Goal: Find specific page/section: Find specific page/section

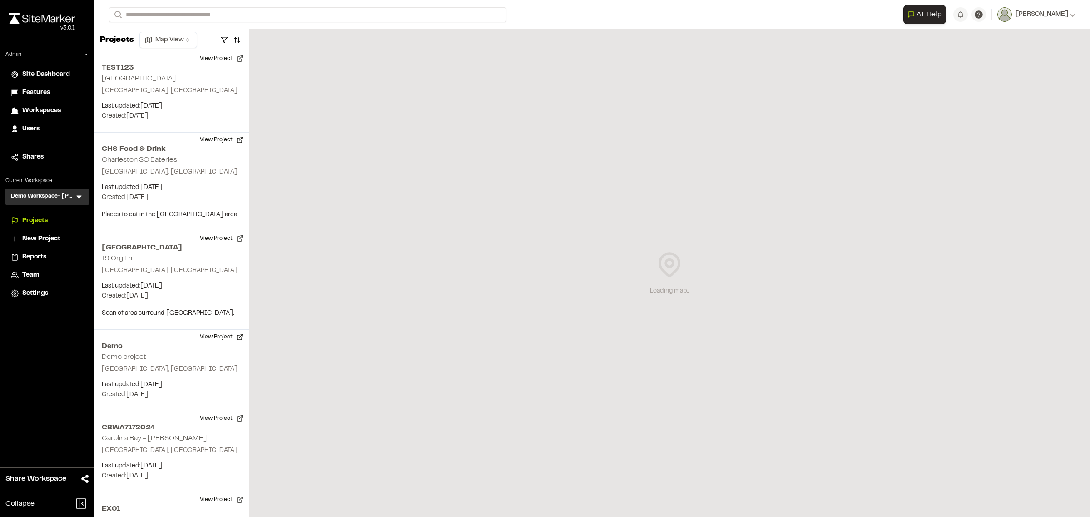
click at [81, 198] on icon at bounding box center [78, 196] width 9 height 9
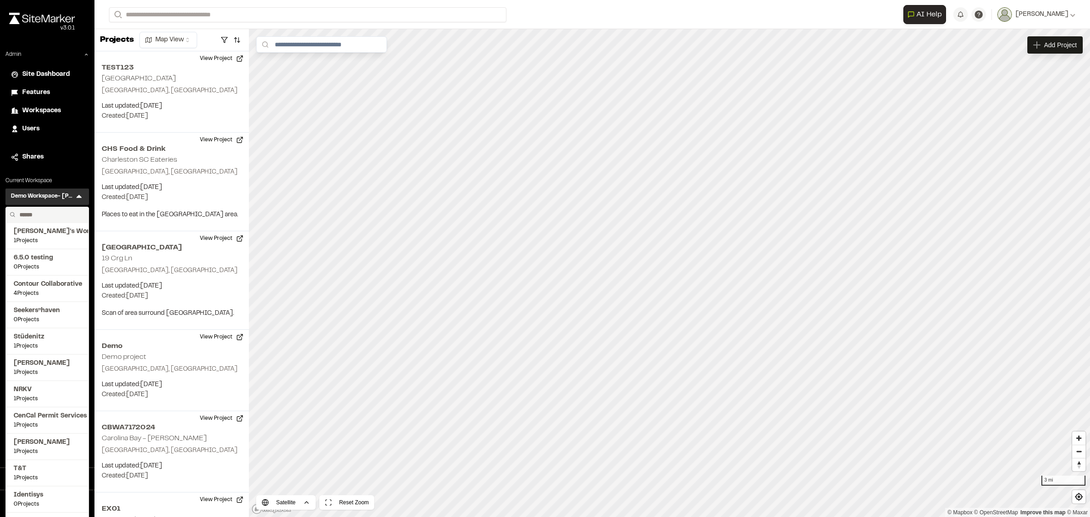
drag, startPoint x: 65, startPoint y: 210, endPoint x: 60, endPoint y: 213, distance: 5.1
click at [60, 213] on input "text" at bounding box center [50, 214] width 69 height 15
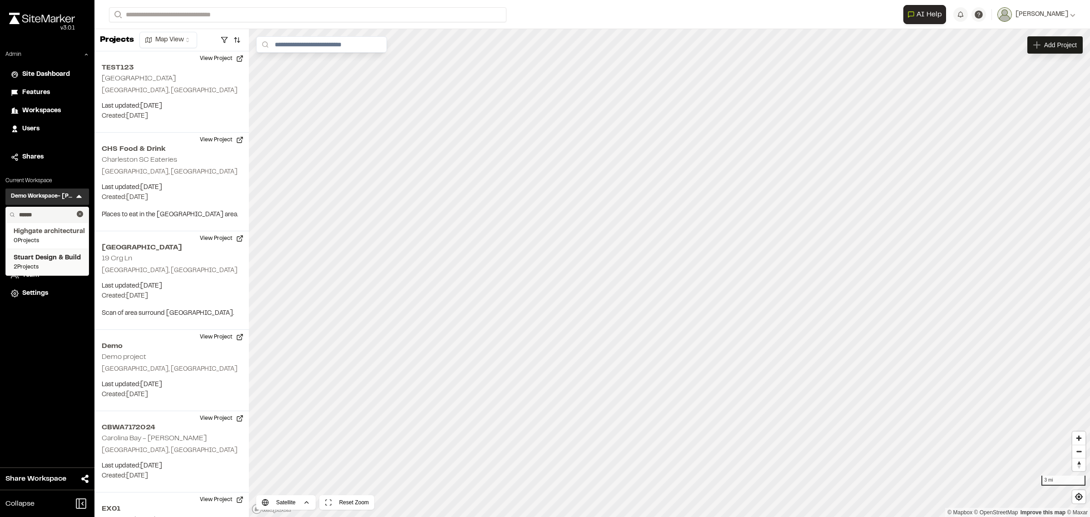
type input "******"
click at [45, 258] on span "Stuart Design & Build" at bounding box center [47, 258] width 67 height 10
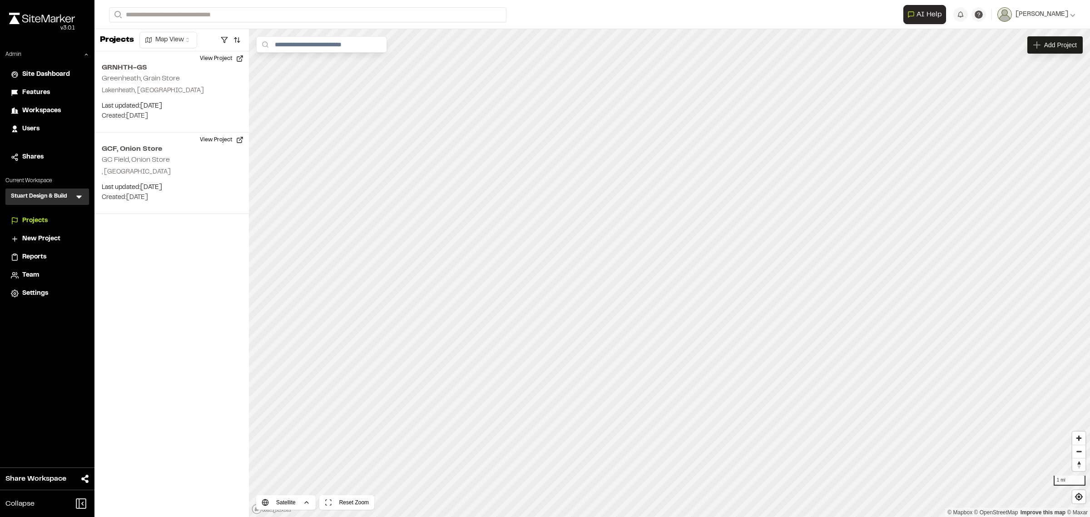
click at [32, 260] on span "Reports" at bounding box center [34, 257] width 24 height 10
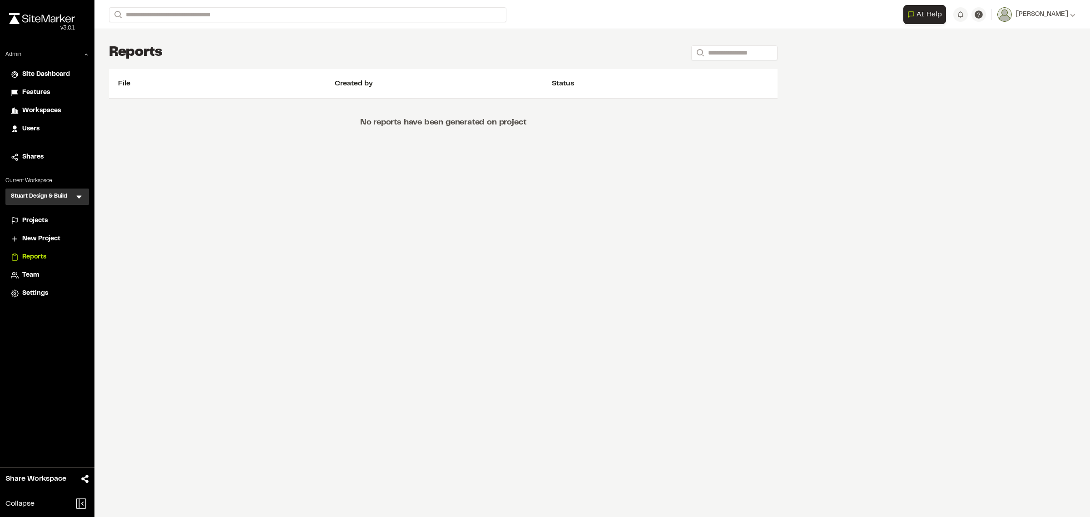
click at [46, 219] on span "Projects" at bounding box center [34, 221] width 25 height 10
